Goal: Task Accomplishment & Management: Manage account settings

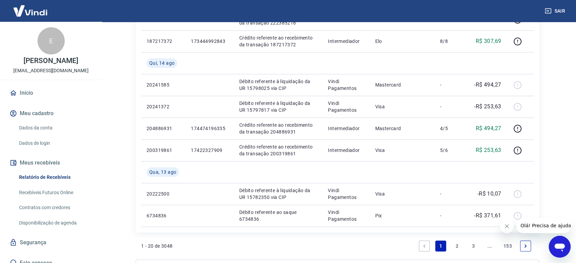
scroll to position [555, 0]
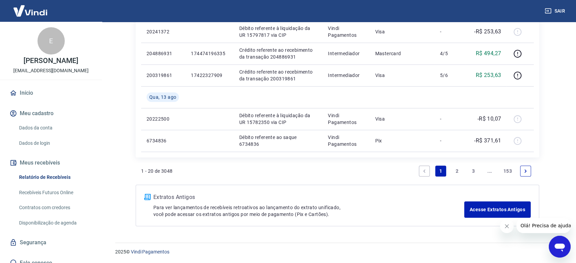
click at [457, 171] on link "2" at bounding box center [457, 171] width 11 height 11
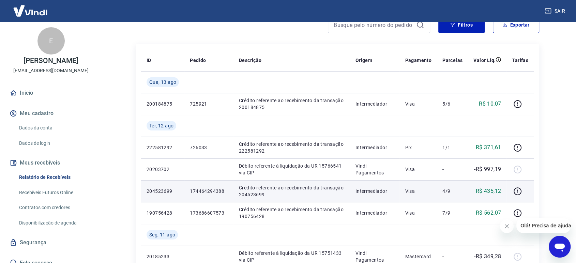
scroll to position [38, 0]
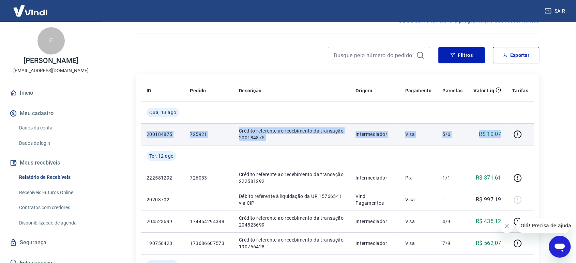
drag, startPoint x: 143, startPoint y: 133, endPoint x: 504, endPoint y: 131, distance: 361.2
click at [504, 131] on tr "200184875 725921 Crédito referente ao recebimento da transação 200184875 Interm…" at bounding box center [337, 134] width 393 height 22
copy tr "200184875 725921 Crédito referente ao recebimento da transação 200184875 Interm…"
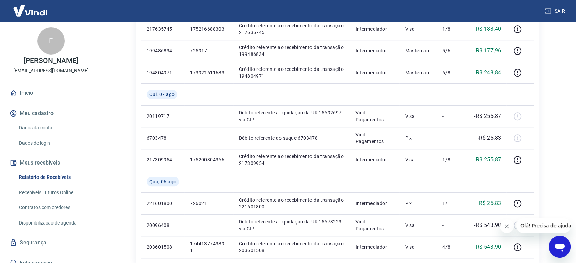
scroll to position [493, 0]
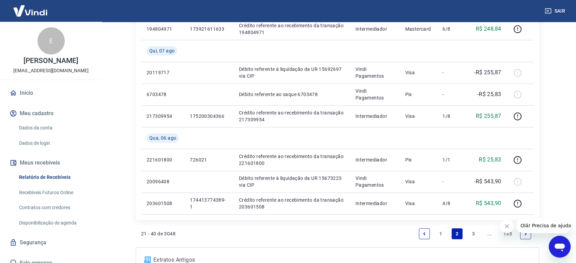
click at [442, 235] on link "1" at bounding box center [441, 234] width 11 height 11
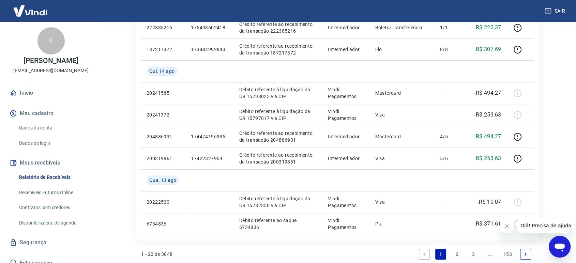
scroll to position [455, 0]
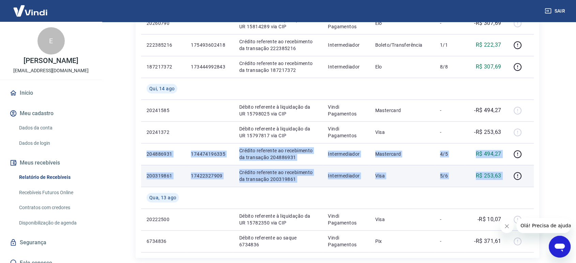
drag, startPoint x: 147, startPoint y: 154, endPoint x: 509, endPoint y: 178, distance: 363.0
copy tbody "204886931 174474196335 Crédito referente ao recebimento da transação 204886931 …"
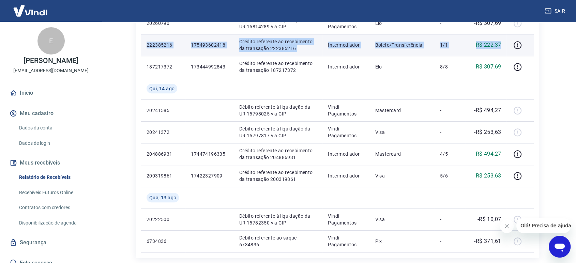
drag, startPoint x: 146, startPoint y: 44, endPoint x: 506, endPoint y: 35, distance: 360.6
click at [506, 35] on tr "222385216 175493602418 Crédito referente ao recebimento da transação 222385216 …" at bounding box center [337, 45] width 393 height 22
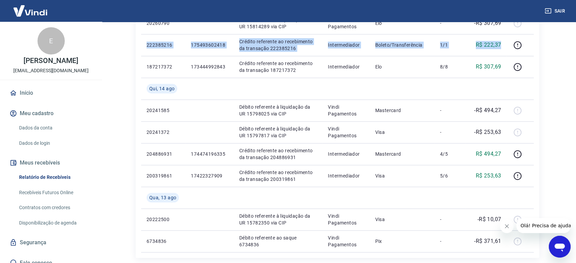
copy tr "222385216 175493602418 Crédito referente ao recebimento da transação 222385216 …"
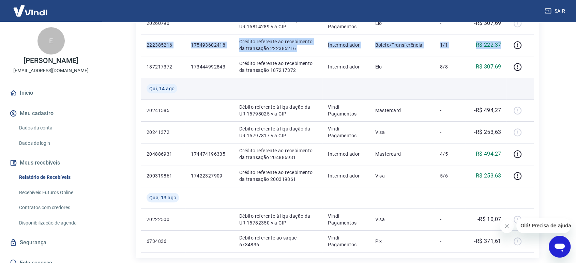
click at [279, 89] on td at bounding box center [278, 89] width 89 height 22
